Goal: Task Accomplishment & Management: Use online tool/utility

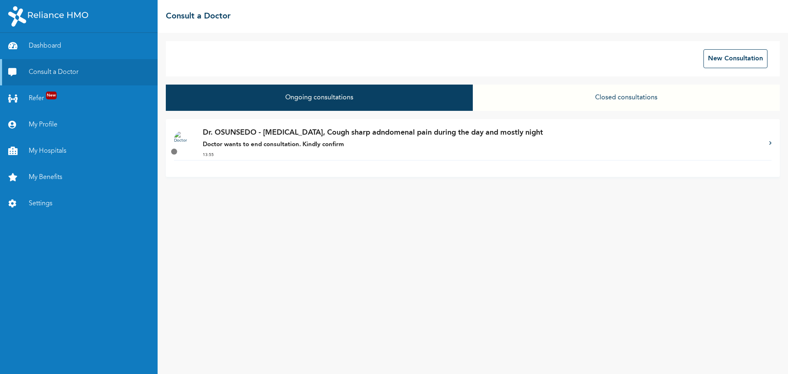
click at [282, 146] on strong "Doctor wants to end consultation. Kindly confirm" at bounding box center [273, 145] width 141 height 6
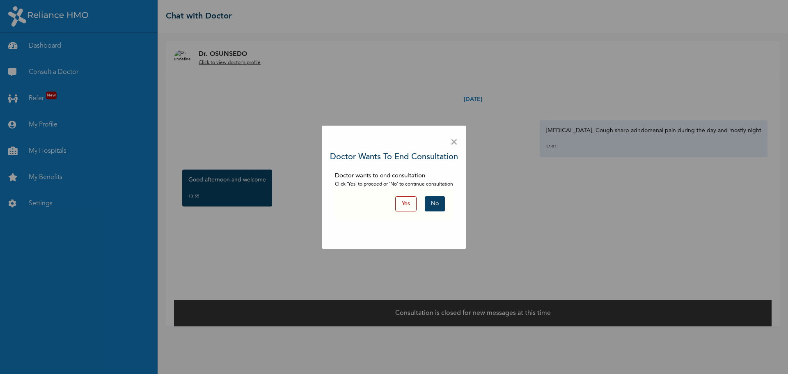
click at [411, 203] on button "Yes" at bounding box center [405, 203] width 21 height 15
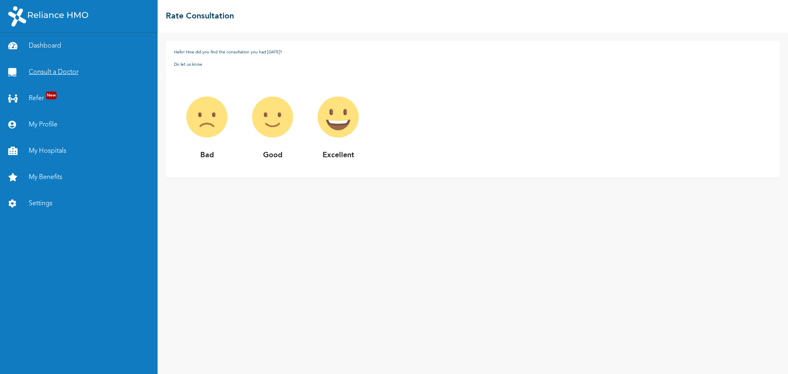
click at [70, 72] on link "Consult a Doctor" at bounding box center [79, 72] width 158 height 26
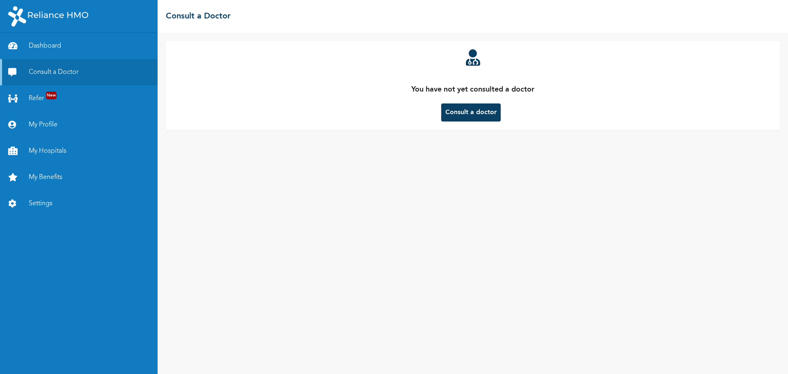
click at [466, 115] on button "Consult a doctor" at bounding box center [471, 112] width 60 height 18
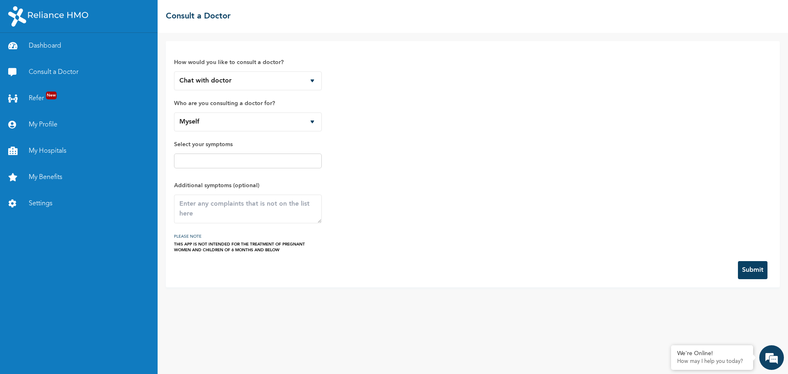
click at [245, 161] on input "text" at bounding box center [248, 161] width 143 height 10
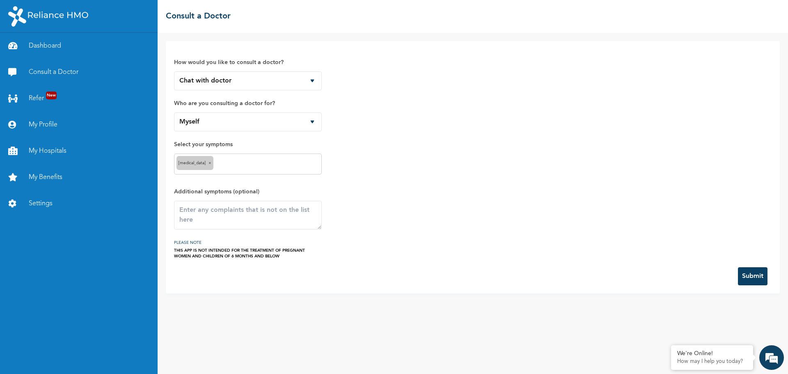
click at [243, 166] on input "text" at bounding box center [268, 164] width 104 height 10
click at [211, 216] on textarea at bounding box center [248, 215] width 148 height 29
type textarea "h"
click at [179, 210] on textarea "sharp pains" at bounding box center [248, 215] width 148 height 29
click at [251, 212] on textarea "short and sharp pains" at bounding box center [248, 215] width 148 height 29
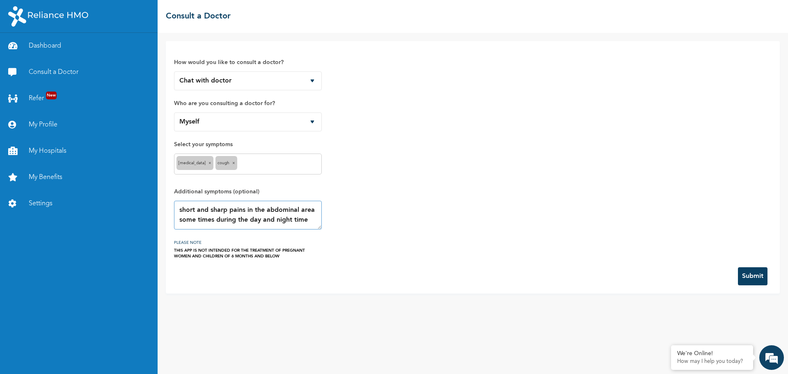
type textarea "short and sharp pains in the abdominal area some times during the day and night…"
click at [757, 273] on button "Submit" at bounding box center [753, 276] width 30 height 18
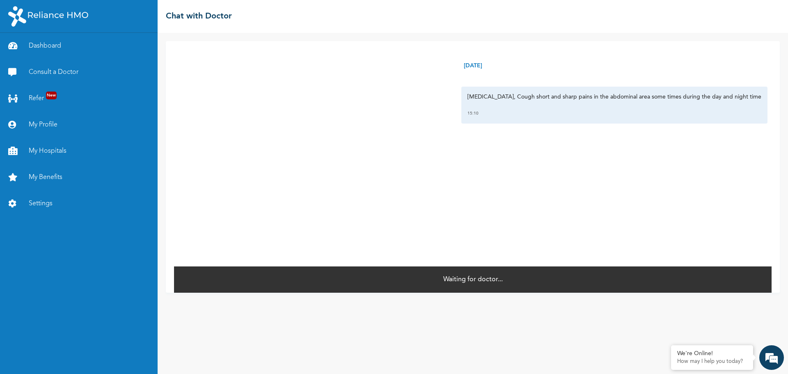
click at [101, 265] on div "Dashboard Consult a Doctor Refer New My Profile My Hospitals My Benefits Settin…" at bounding box center [79, 203] width 158 height 341
click at [39, 273] on div "Dashboard Consult a Doctor Refer New My Profile My Hospitals My Benefits Settin…" at bounding box center [79, 203] width 158 height 341
click at [59, 97] on link "Refer New" at bounding box center [79, 98] width 158 height 26
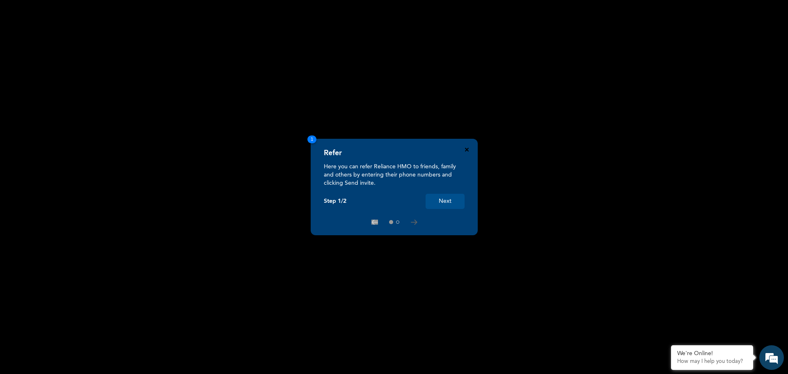
click at [467, 149] on icon "Close" at bounding box center [467, 150] width 4 height 4
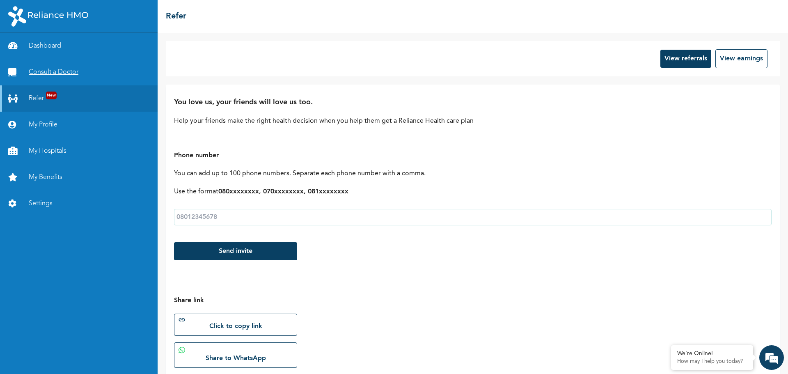
click at [65, 76] on link "Consult a Doctor" at bounding box center [79, 72] width 158 height 26
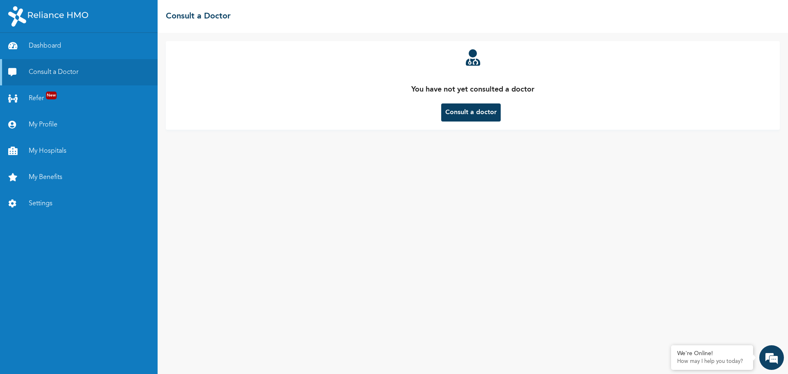
click at [473, 112] on button "Consult a doctor" at bounding box center [471, 112] width 60 height 18
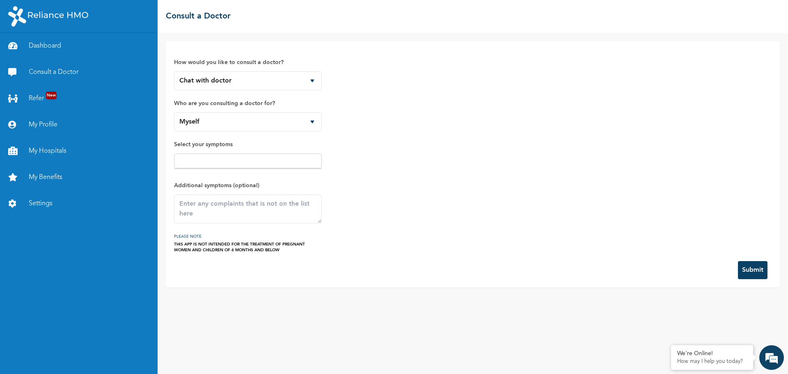
click at [244, 163] on input "text" at bounding box center [248, 161] width 143 height 10
click at [407, 181] on div "How would you like to consult a doctor? Chat with doctor Phone Call Who are you…" at bounding box center [473, 151] width 598 height 204
click at [292, 160] on input "text" at bounding box center [248, 161] width 143 height 10
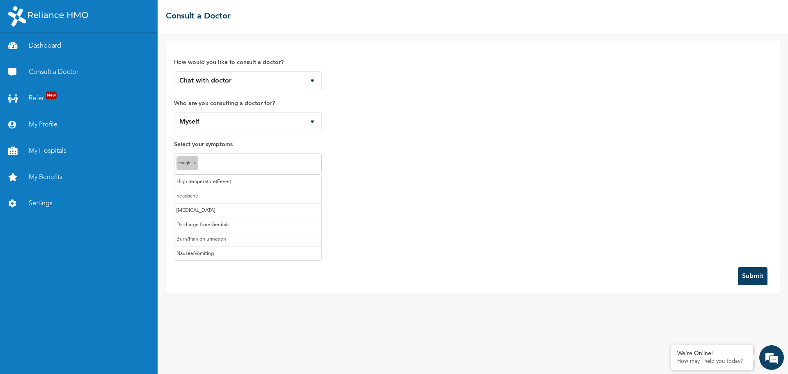
click at [213, 164] on input "text" at bounding box center [259, 164] width 119 height 10
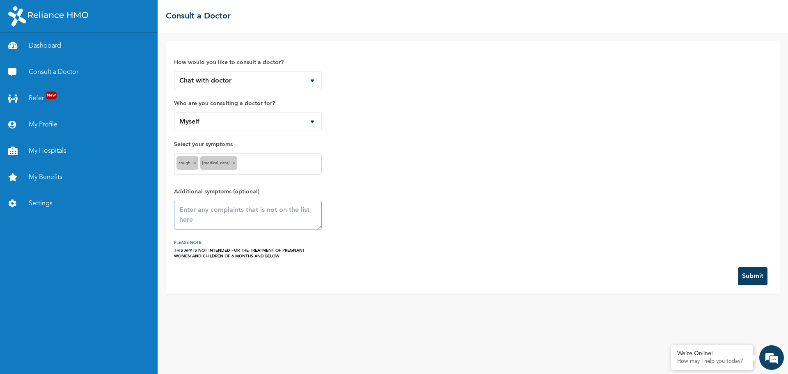
click at [210, 214] on textarea at bounding box center [248, 215] width 148 height 29
type textarea "short and sharp pains on the abdomenal part"
click at [755, 275] on button "Submit" at bounding box center [753, 276] width 30 height 18
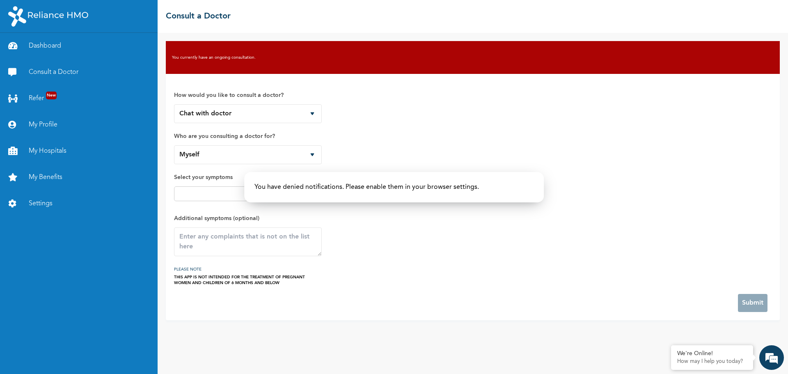
click at [471, 189] on p "You have denied notifications. Please enable them in your browser settings." at bounding box center [394, 187] width 279 height 10
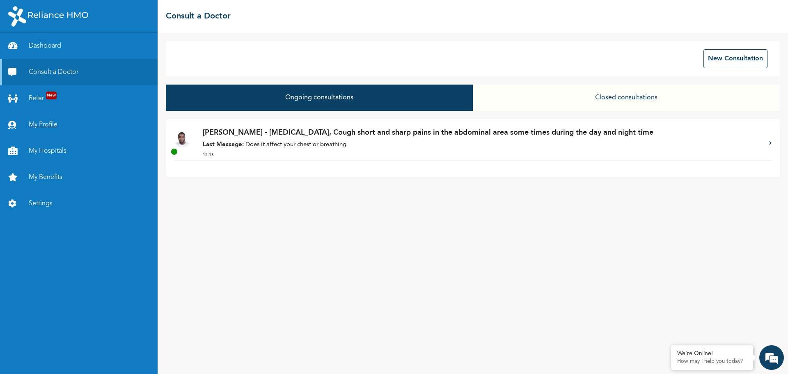
click at [37, 125] on link "My Profile" at bounding box center [79, 125] width 158 height 26
click at [327, 149] on p "Last Message: Does it affect your chest or breathing" at bounding box center [482, 144] width 558 height 9
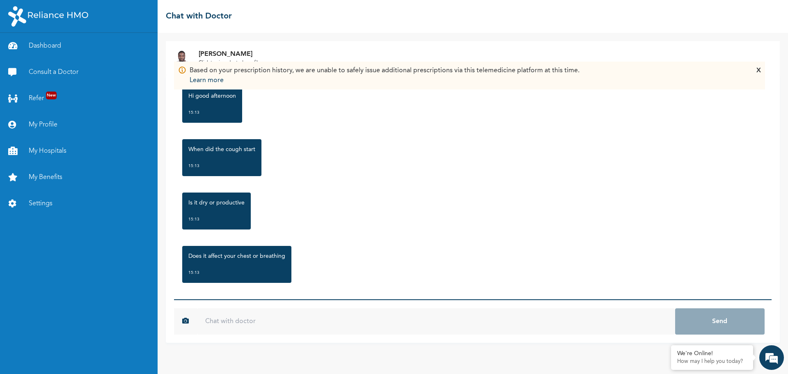
scroll to position [90, 0]
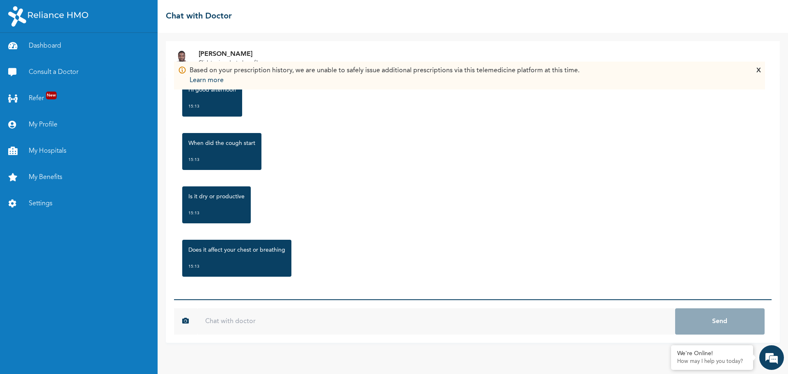
click at [248, 321] on input "text" at bounding box center [436, 321] width 478 height 26
click at [305, 324] on input "text" at bounding box center [436, 321] width 478 height 26
type input "s"
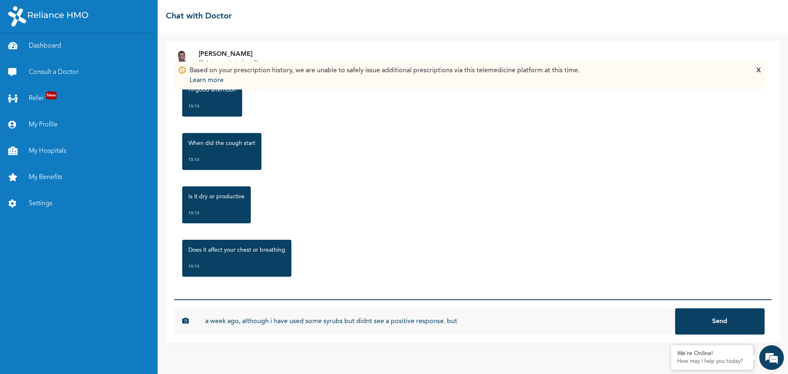
click at [206, 323] on input "a week ago, although i have used some syrubs but didnt see a positive response.…" at bounding box center [436, 321] width 478 height 26
drag, startPoint x: 266, startPoint y: 322, endPoint x: 569, endPoint y: 328, distance: 303.1
click at [569, 328] on input "(productive cough a week ago, although i have used some syrubs but didnt see a …" at bounding box center [436, 321] width 478 height 26
paste input "week ago, although i have used some syrubs but didnt see a positive response. b…"
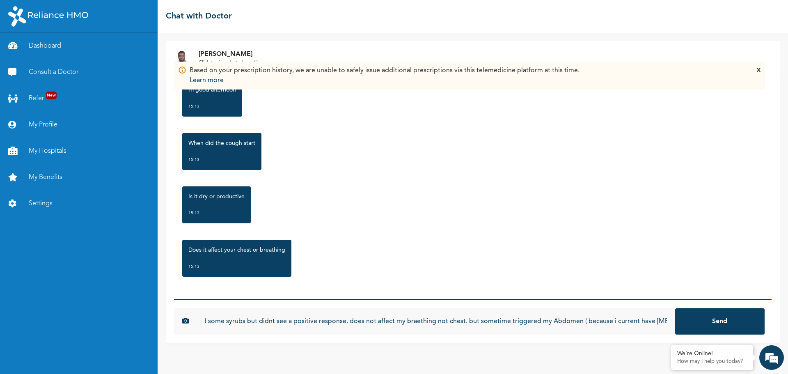
type input "(productive cough ) Started a week ago, although i have used some syrubs but di…"
click at [675, 308] on button "Send" at bounding box center [720, 321] width 90 height 26
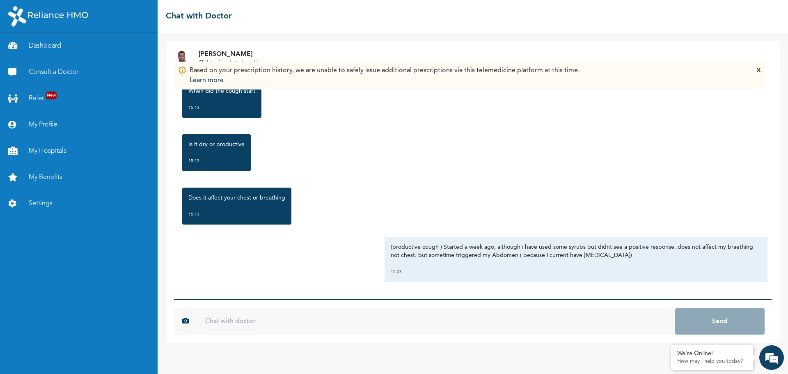
scroll to position [143, 0]
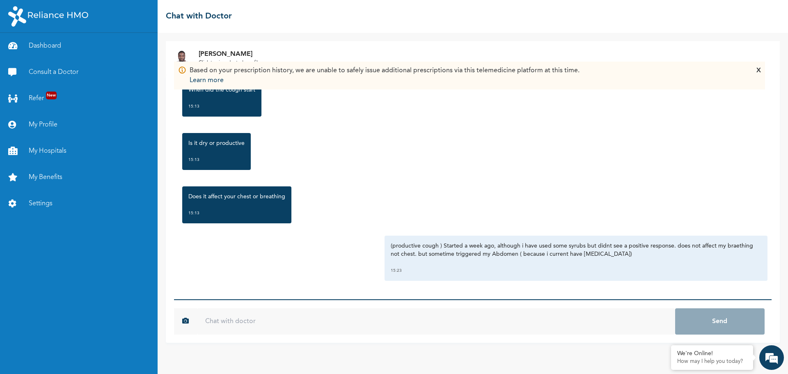
click at [182, 71] on img at bounding box center [182, 70] width 8 height 9
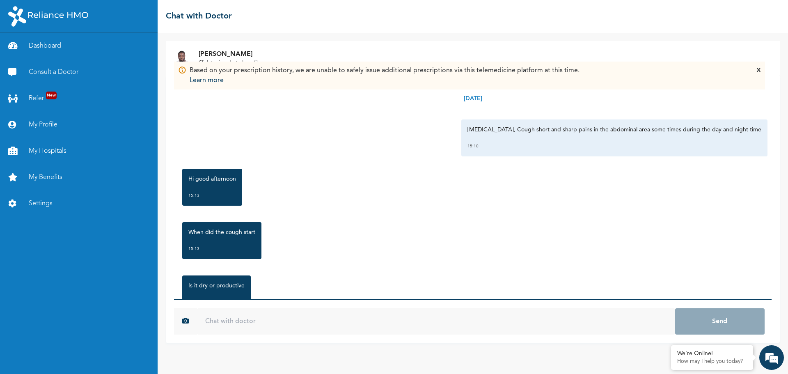
scroll to position [0, 0]
click at [200, 82] on p "Learn more" at bounding box center [385, 81] width 390 height 10
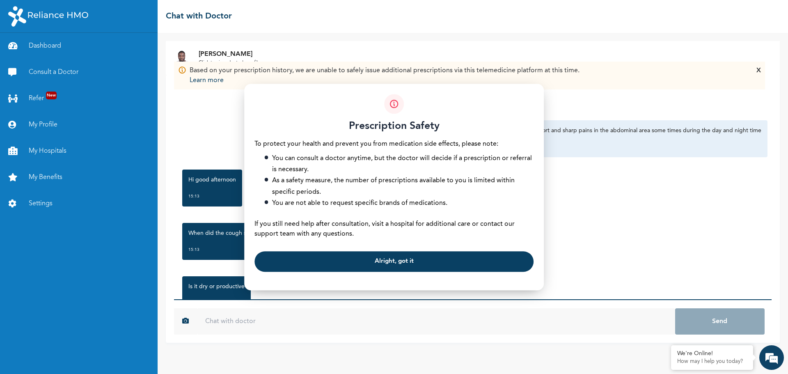
click at [391, 263] on span "Alright, got it" at bounding box center [394, 261] width 39 height 5
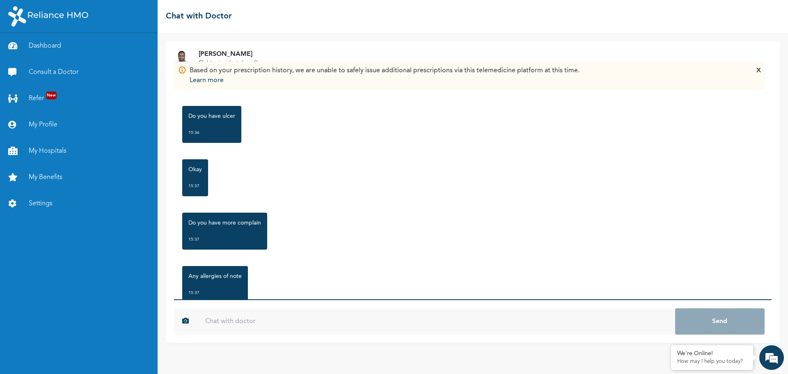
scroll to position [369, 0]
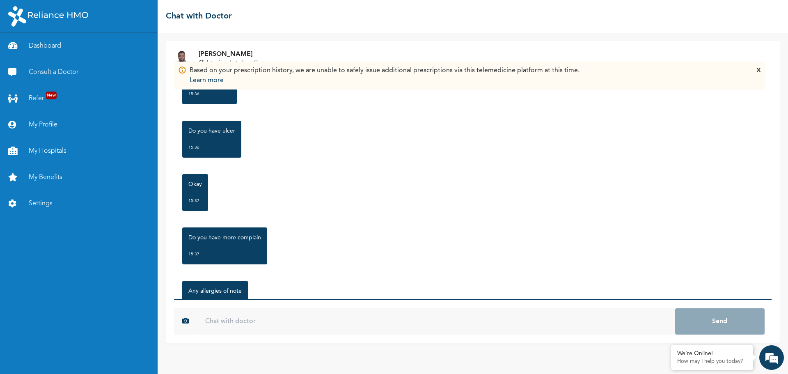
click at [330, 324] on input "text" at bounding box center [436, 321] width 478 height 26
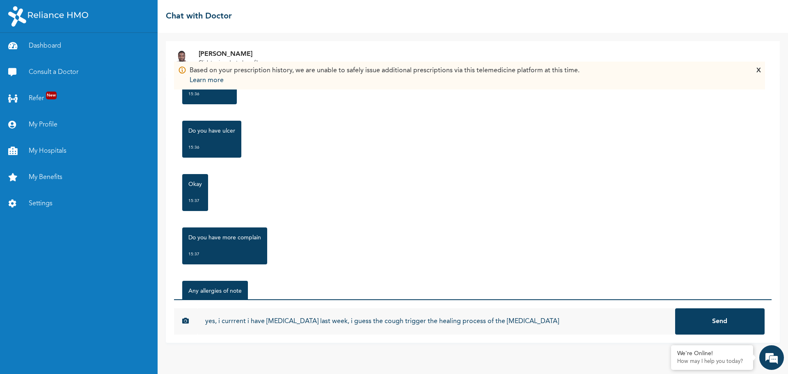
type input "yes, i currrent i have ulcer last week, i guess the cough trigger the healing p…"
click at [725, 320] on button "Send" at bounding box center [720, 321] width 90 height 26
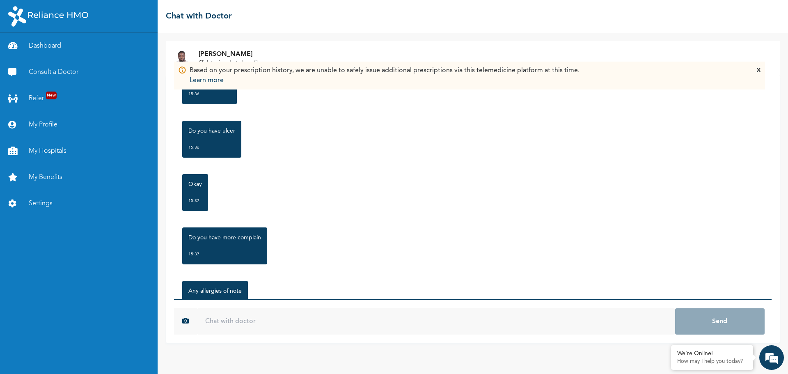
click at [255, 319] on input "text" at bounding box center [436, 321] width 478 height 26
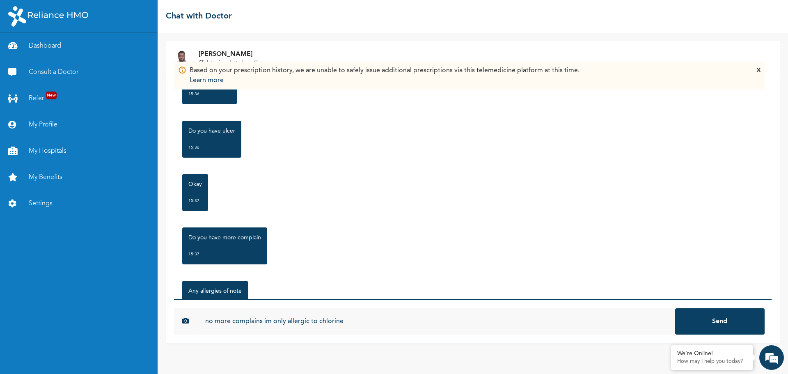
click at [265, 322] on input "no more complains im only allergic to chlorine" at bounding box center [436, 321] width 478 height 26
type input "no more complains i'm only allergic to chlorine"
click at [675, 308] on button "Send" at bounding box center [720, 321] width 90 height 26
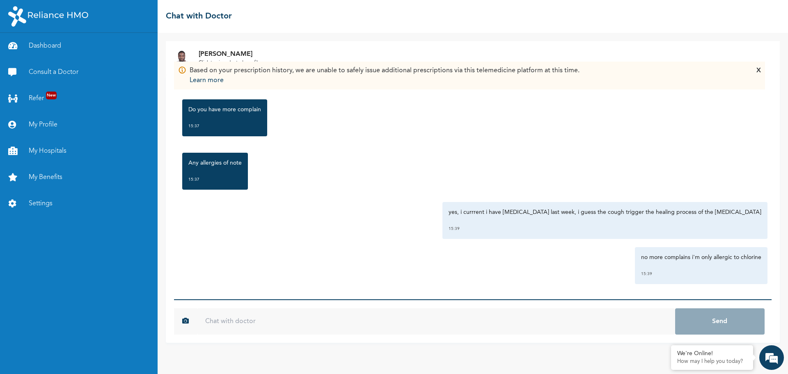
scroll to position [500, 0]
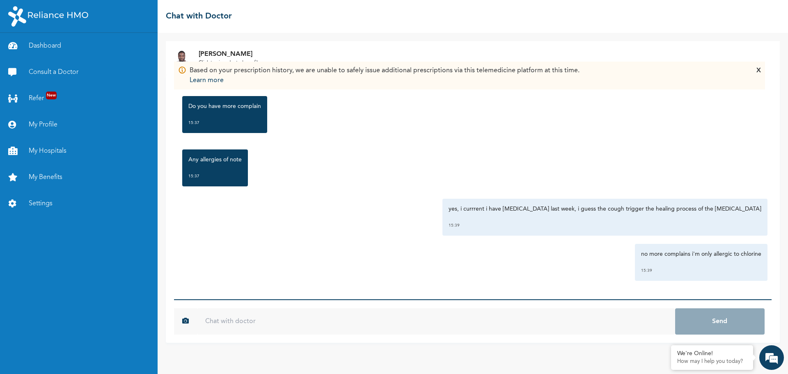
click at [62, 264] on div "Dashboard Consult a Doctor Refer New My Profile My Hospitals My Benefits Settin…" at bounding box center [79, 203] width 158 height 341
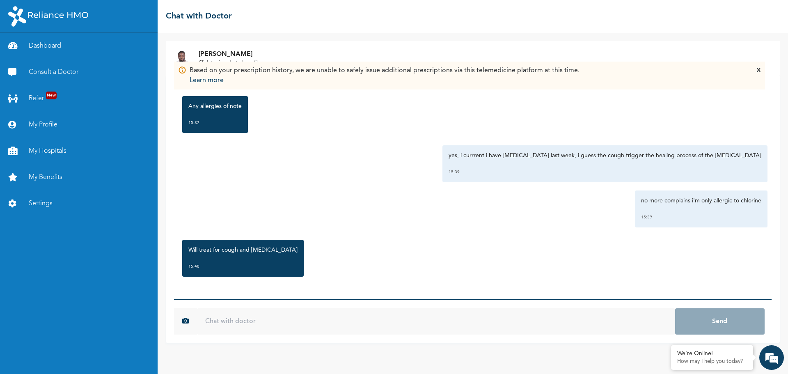
click at [291, 318] on input "text" at bounding box center [436, 321] width 478 height 26
type input "ok sir"
click at [675, 308] on button "Send" at bounding box center [720, 321] width 90 height 26
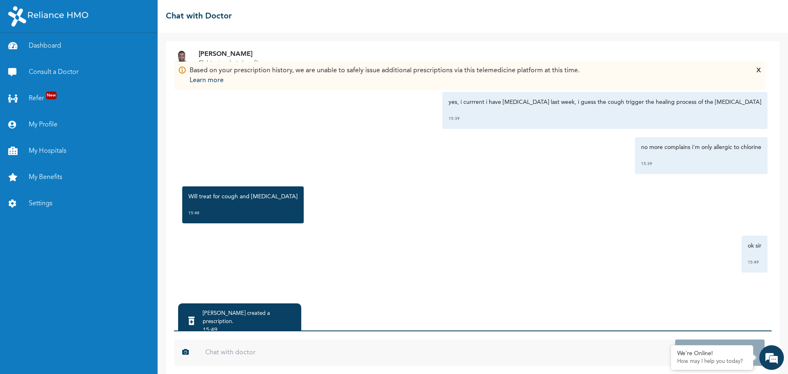
scroll to position [23, 0]
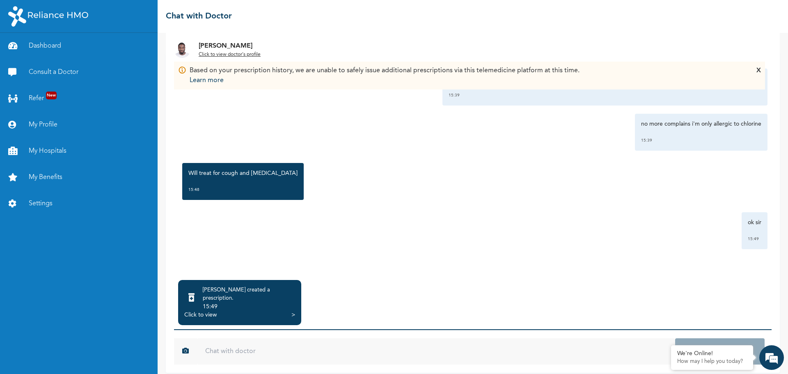
click at [295, 311] on div ">" at bounding box center [294, 315] width 4 height 8
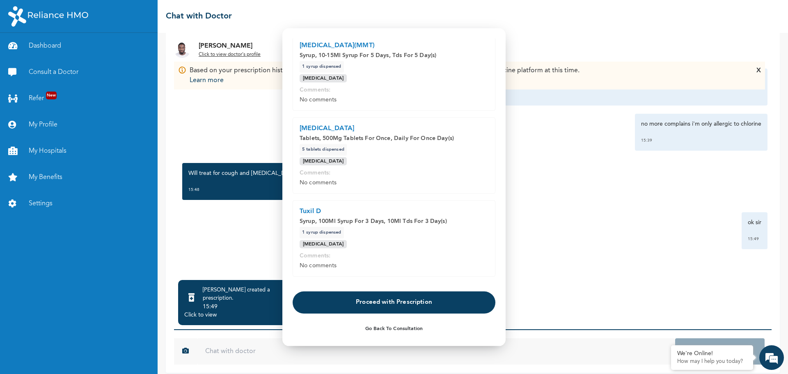
scroll to position [124, 0]
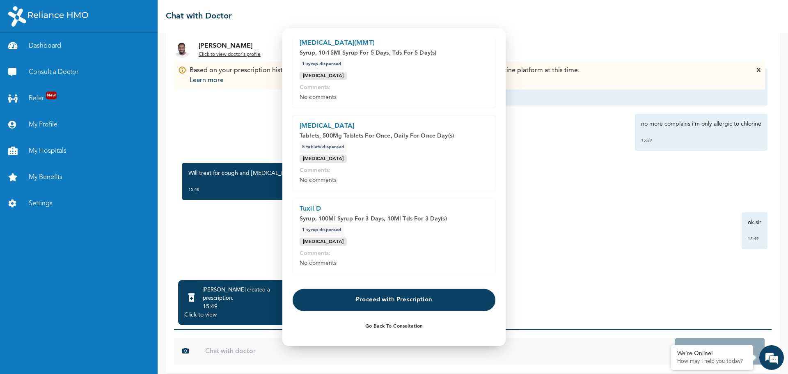
click at [397, 301] on button "Proceed with Prescription" at bounding box center [394, 300] width 203 height 22
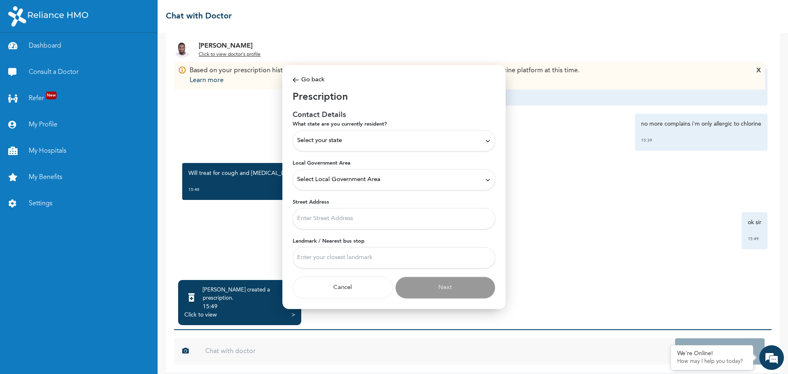
click at [491, 142] on icon at bounding box center [488, 141] width 6 height 6
click at [319, 161] on p "Lagos" at bounding box center [394, 159] width 194 height 10
click at [487, 180] on icon at bounding box center [488, 180] width 6 height 6
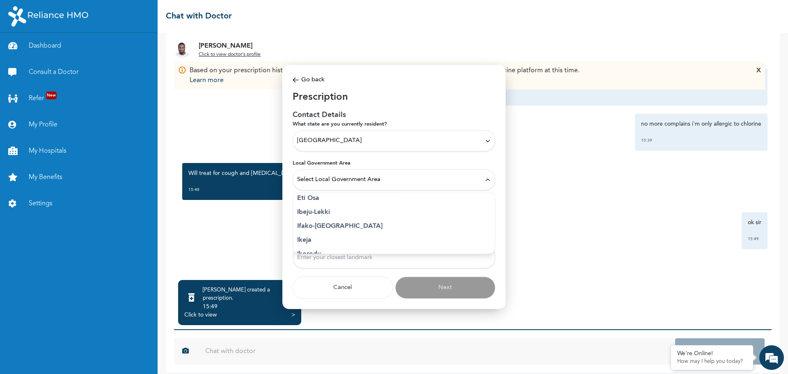
click at [317, 236] on p "Ikeja" at bounding box center [394, 240] width 194 height 10
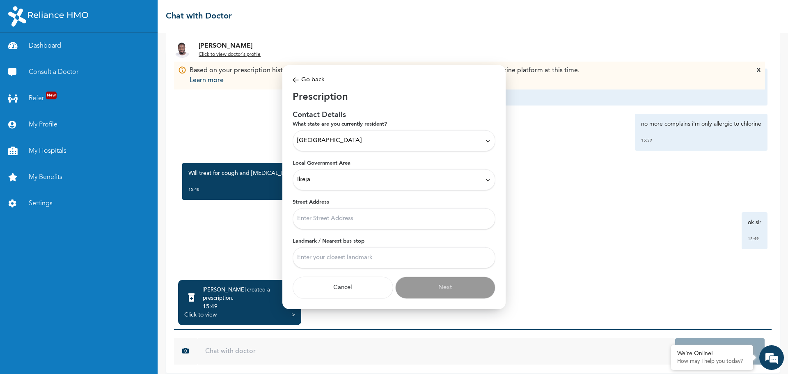
click at [332, 220] on input "Street Address" at bounding box center [394, 218] width 203 height 21
type input "2"
click at [335, 258] on input "Landmark / Nearest bus stop" at bounding box center [394, 257] width 203 height 21
type input "Marymall, Mende"
click at [329, 219] on input "2" at bounding box center [394, 218] width 203 height 21
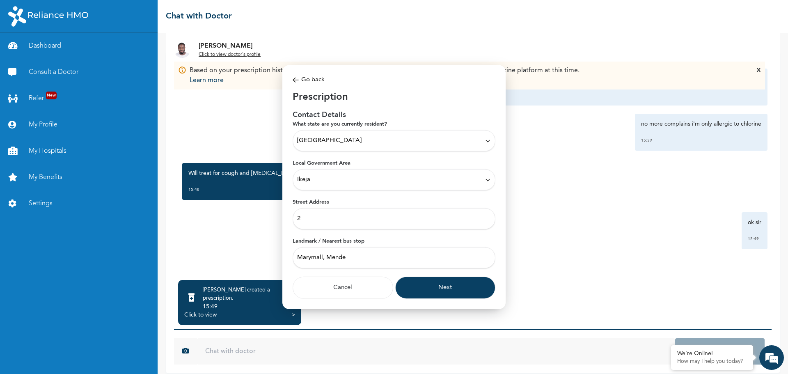
type input "2"
type input "fola's place, [GEOGRAPHIC_DATA][US_STATE], [GEOGRAPHIC_DATA], [US_STATE], [GEOG…"
click at [358, 259] on input "Marymall, Mende" at bounding box center [394, 257] width 203 height 21
type input "Marymall, Mende, Lagos State"
click at [448, 289] on button "Next" at bounding box center [445, 288] width 101 height 22
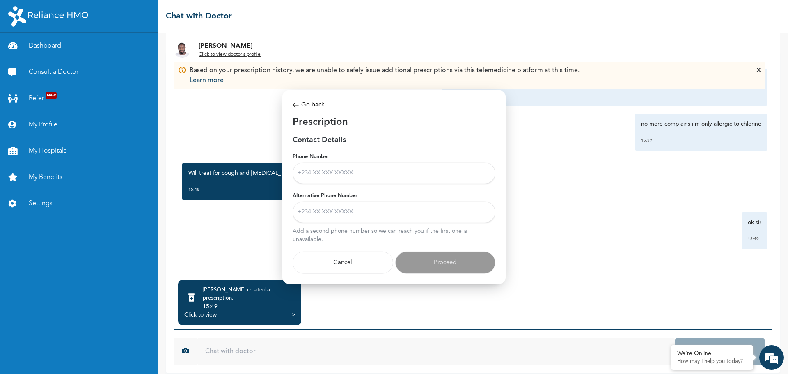
click at [352, 175] on input "Phone Number" at bounding box center [394, 173] width 203 height 21
type input "08037639100"
click at [340, 210] on input "Alternative Phone Number" at bounding box center [394, 212] width 203 height 21
type input "07032900700"
click at [439, 261] on button "Proceed" at bounding box center [445, 263] width 101 height 22
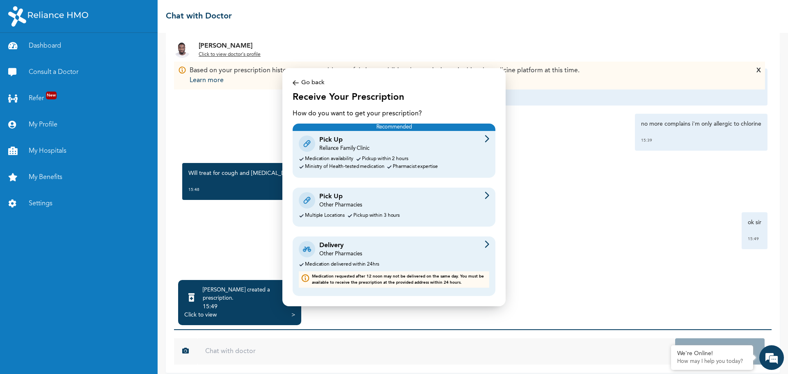
click at [393, 254] on div "Delivery Other Pharmacies" at bounding box center [394, 249] width 191 height 17
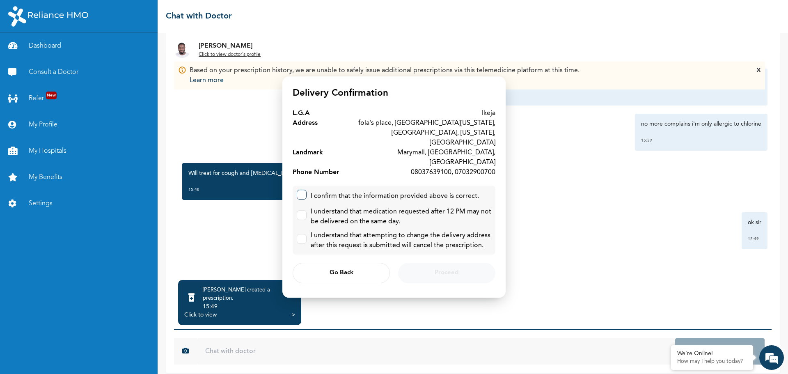
click at [305, 190] on label at bounding box center [302, 195] width 10 height 10
click at [303, 190] on input "checkbox" at bounding box center [299, 192] width 5 height 5
checkbox input "true"
click at [305, 210] on label at bounding box center [302, 215] width 10 height 10
click at [303, 211] on input "checkbox" at bounding box center [299, 213] width 5 height 5
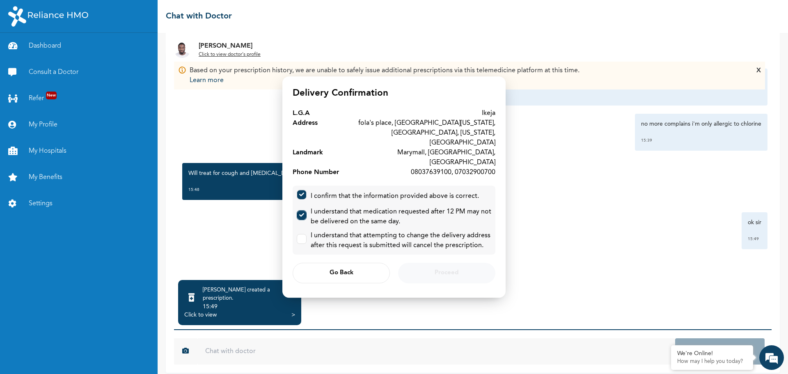
checkbox input "true"
click at [301, 234] on input "checkbox" at bounding box center [299, 236] width 5 height 5
checkbox input "true"
click at [450, 271] on span "Proceed" at bounding box center [447, 273] width 24 height 5
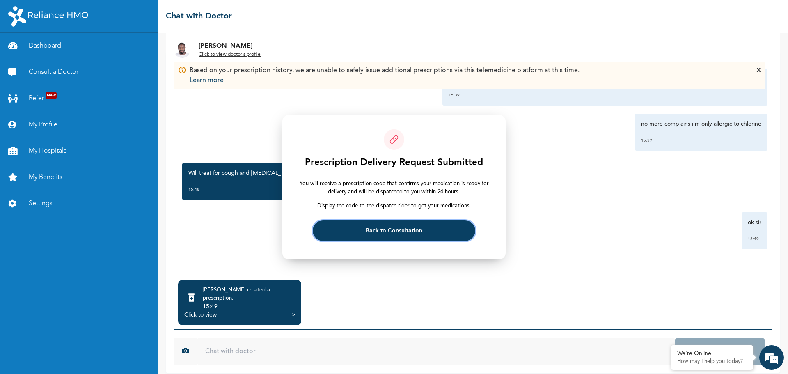
click at [407, 230] on span "Back to Consultation" at bounding box center [394, 230] width 57 height 5
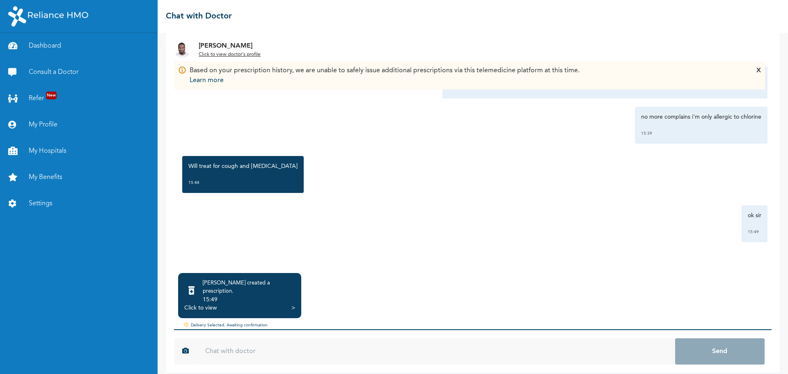
click at [294, 304] on div ">" at bounding box center [294, 308] width 4 height 8
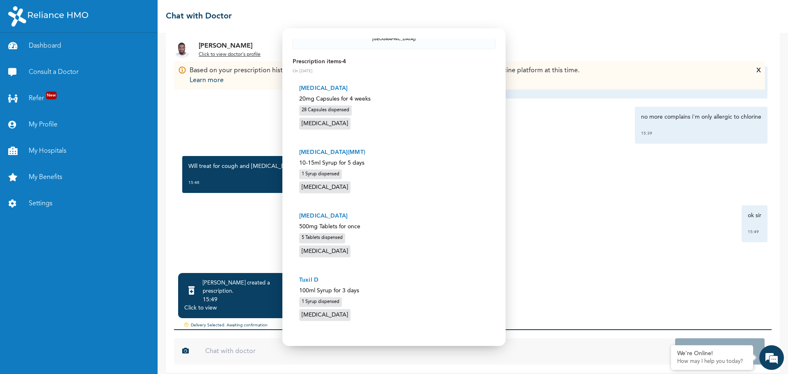
scroll to position [128, 0]
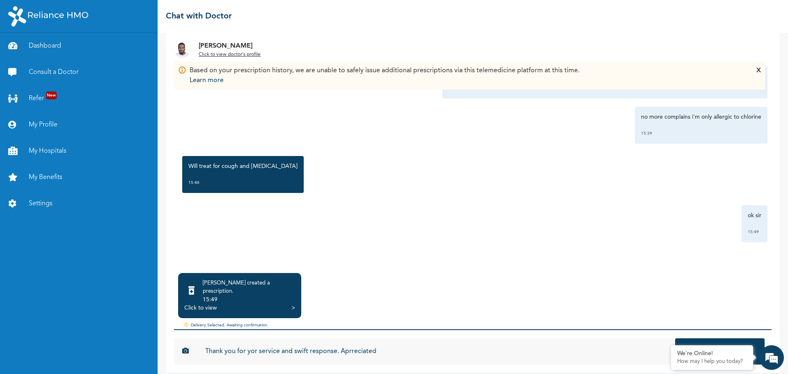
type input "Thank you for yor service and swift response. Aprreciated"
click at [675, 338] on button "Send" at bounding box center [720, 351] width 90 height 26
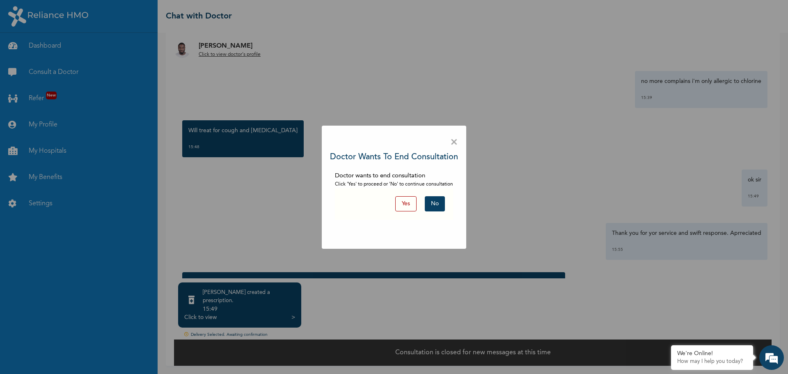
scroll to position [14, 0]
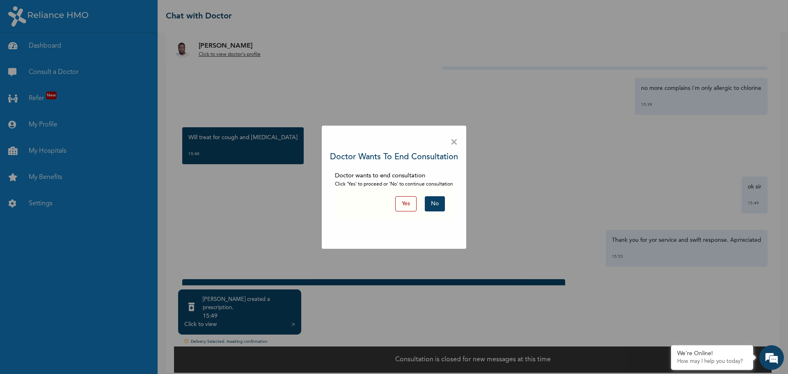
click at [406, 201] on button "Yes" at bounding box center [405, 203] width 21 height 15
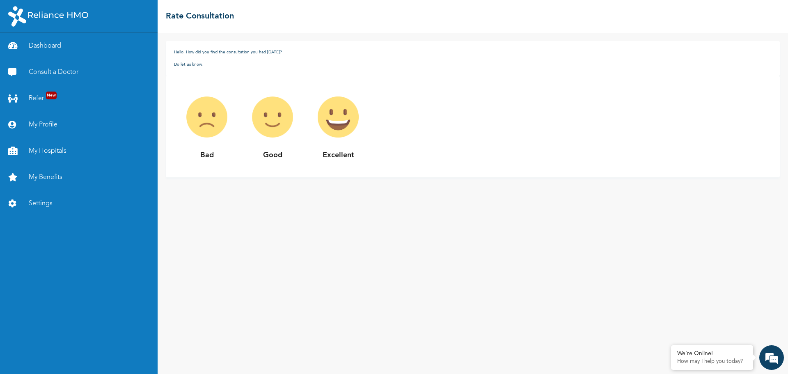
click at [342, 130] on img at bounding box center [338, 117] width 66 height 66
click at [334, 157] on p "Excellent" at bounding box center [338, 155] width 66 height 11
click at [336, 117] on img at bounding box center [338, 117] width 66 height 66
